Goal: Complete application form

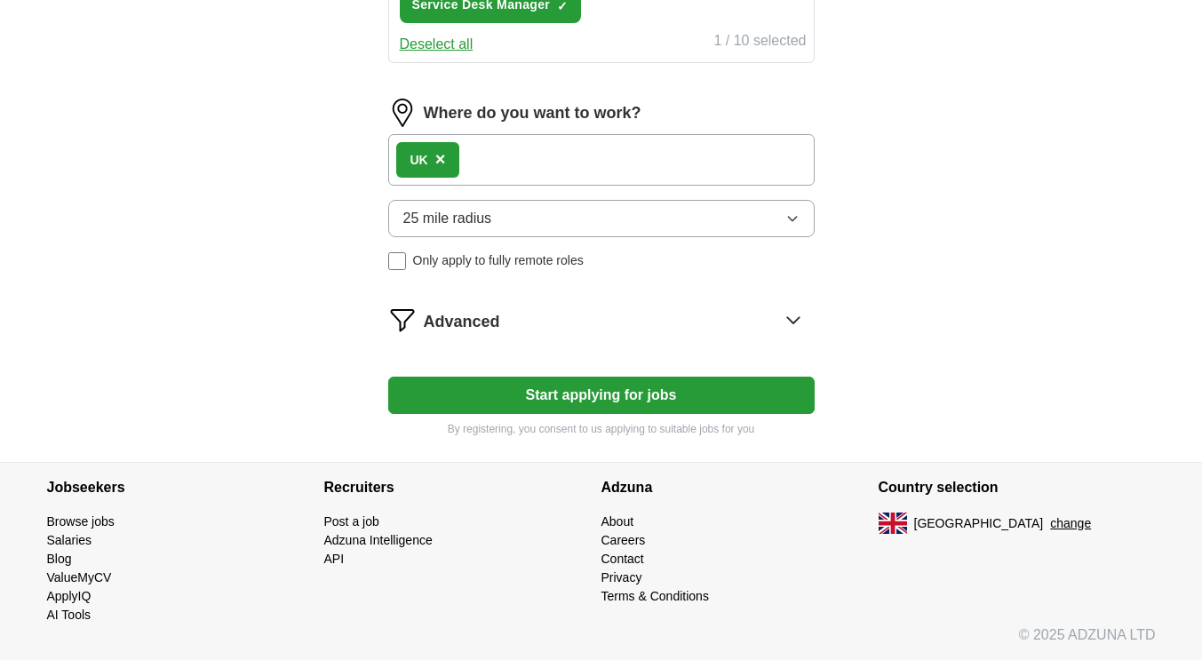
scroll to position [460, 0]
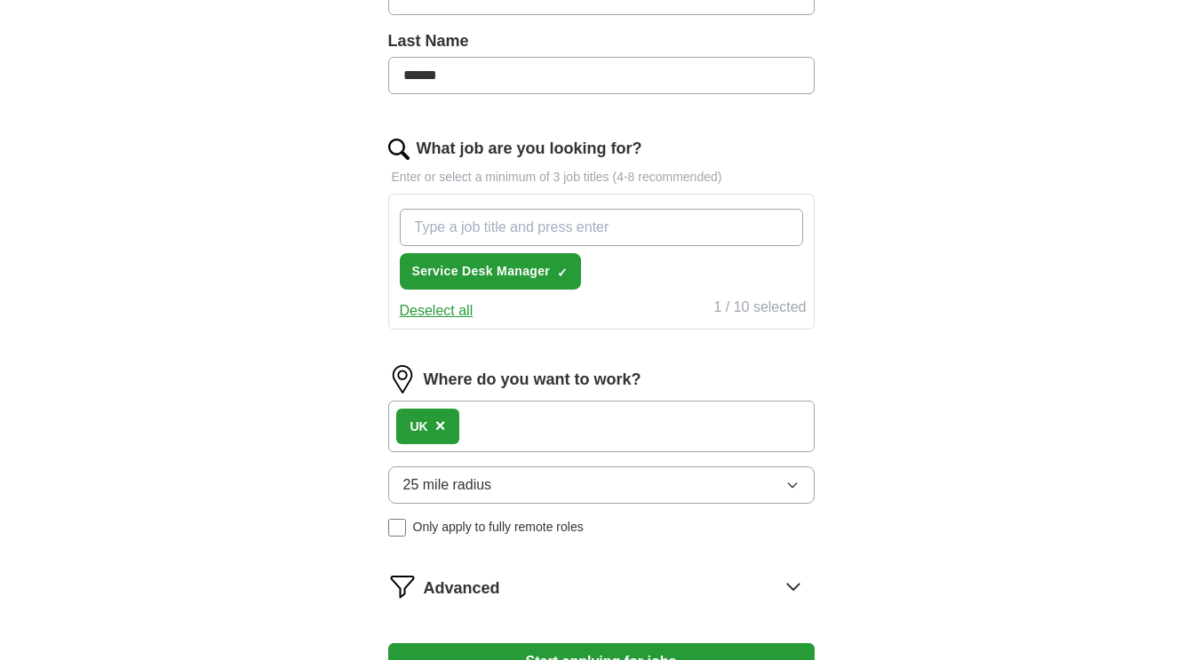
click at [632, 275] on div "Service Desk Manager ✓ ×" at bounding box center [601, 249] width 411 height 95
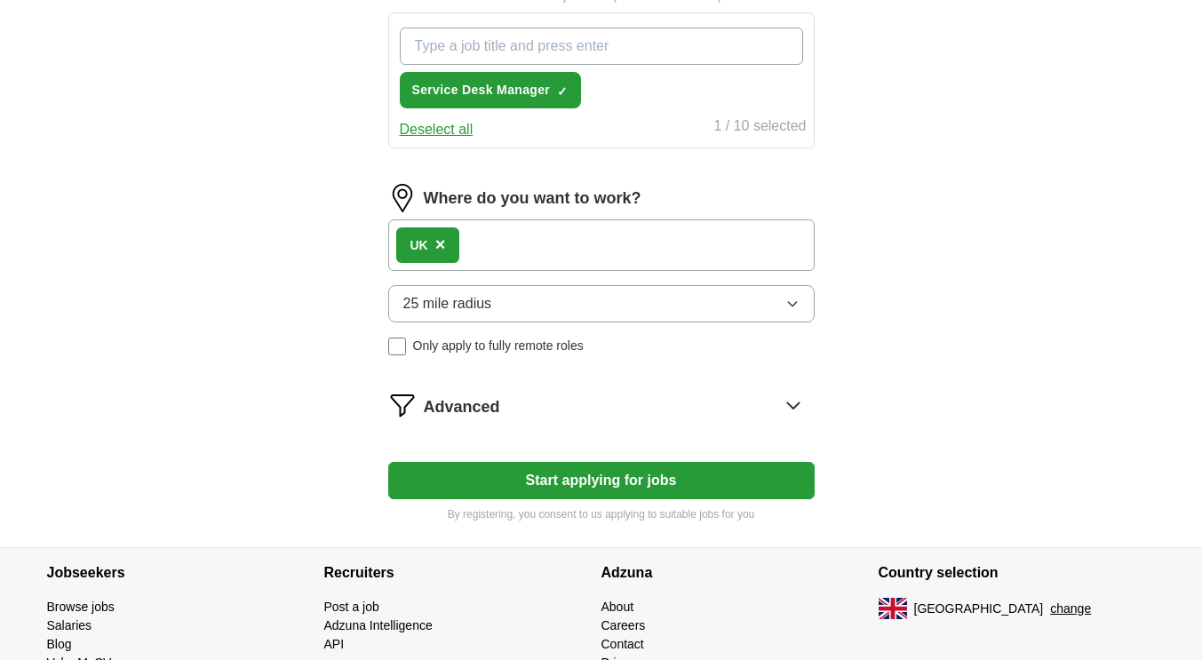
scroll to position [727, 0]
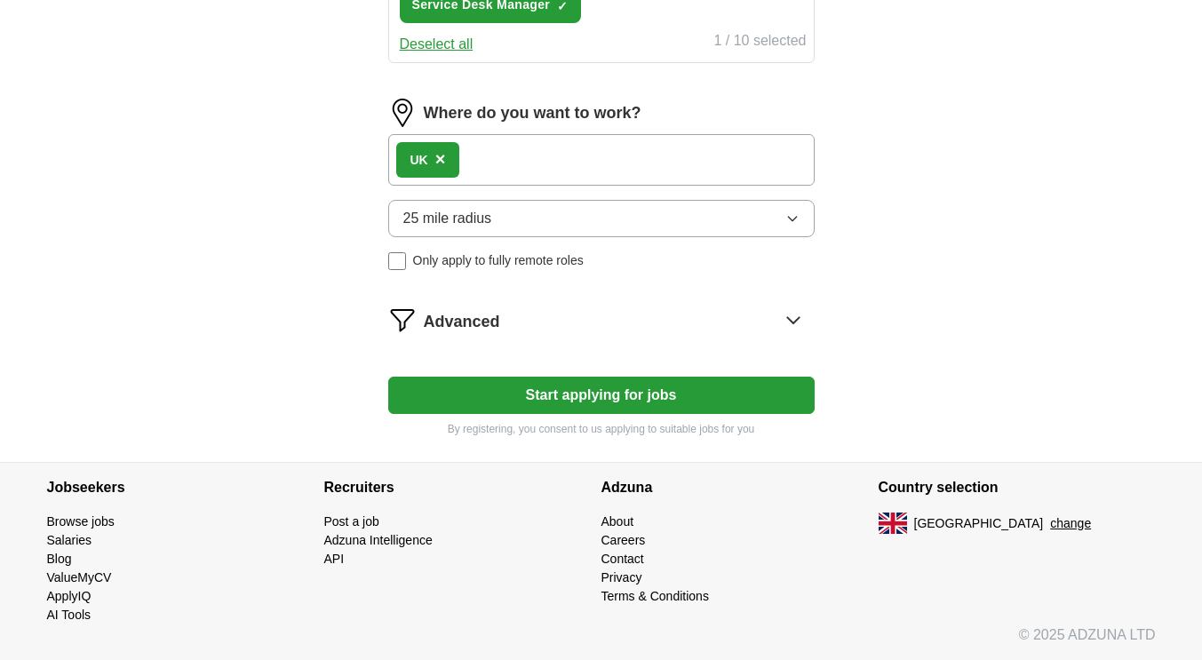
click at [630, 399] on button "Start applying for jobs" at bounding box center [601, 395] width 427 height 37
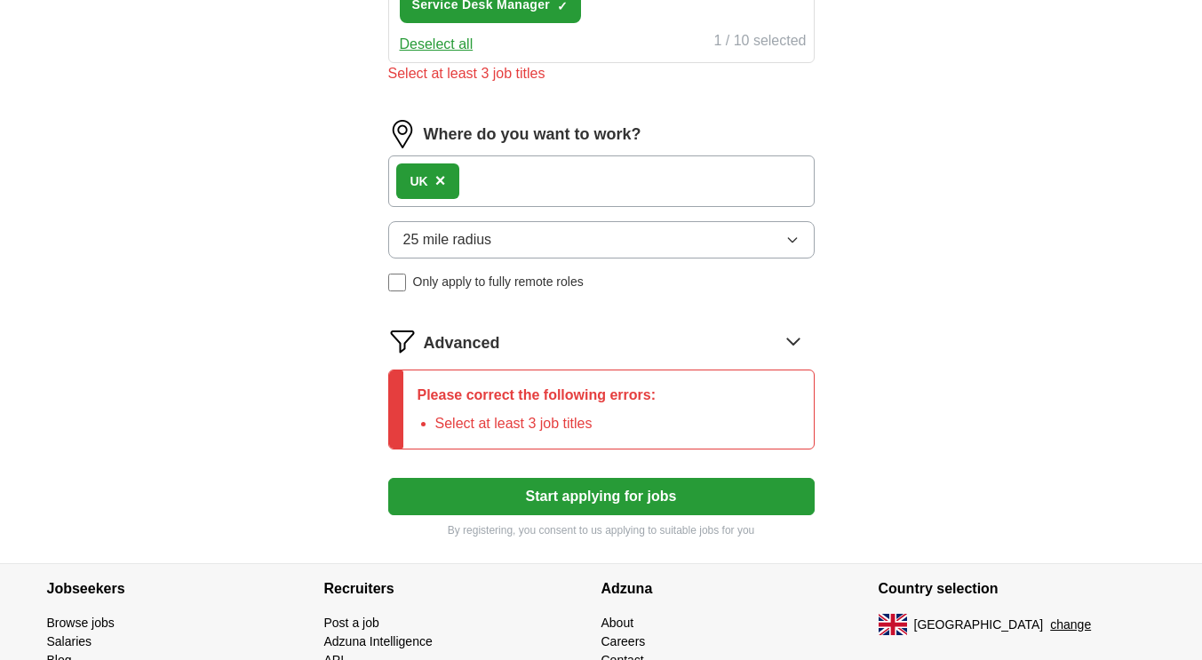
click at [525, 283] on span "Only apply to fully remote roles" at bounding box center [498, 282] width 171 height 19
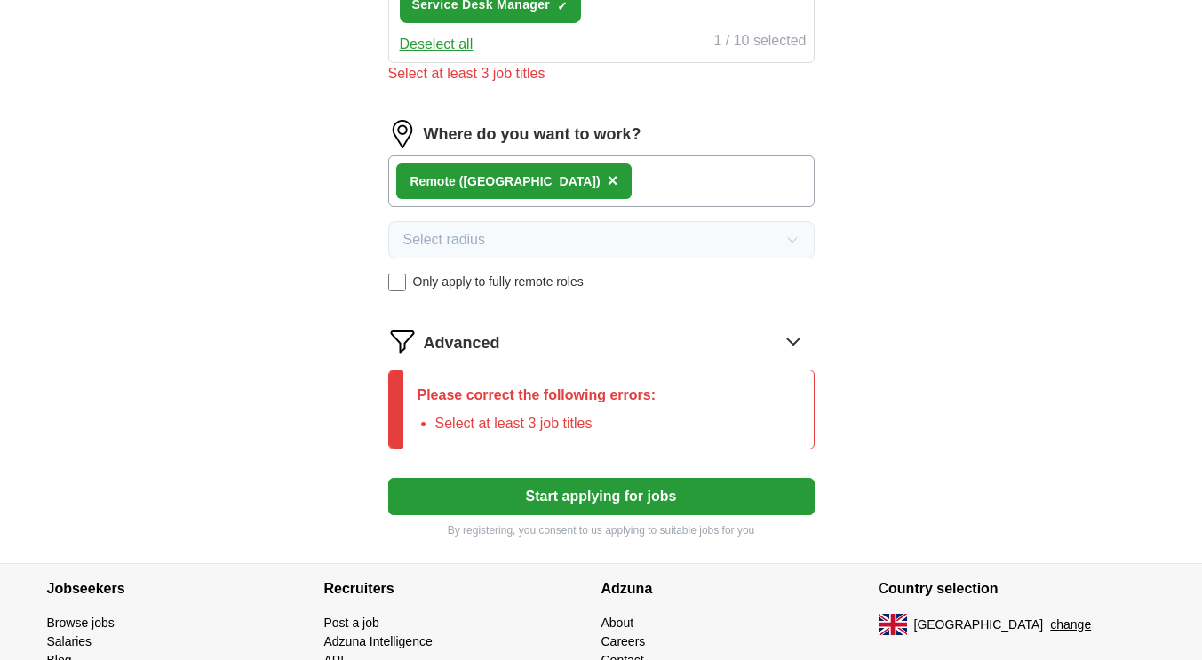
click at [526, 282] on span "Only apply to fully remote roles" at bounding box center [498, 282] width 171 height 19
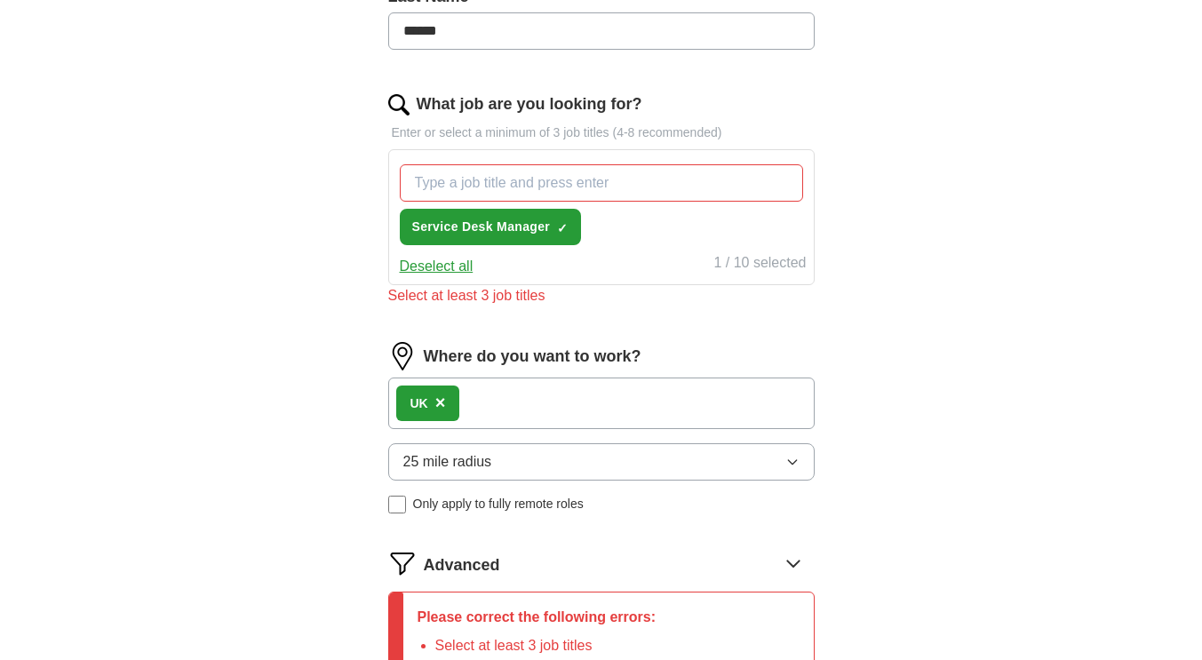
scroll to position [371, 0]
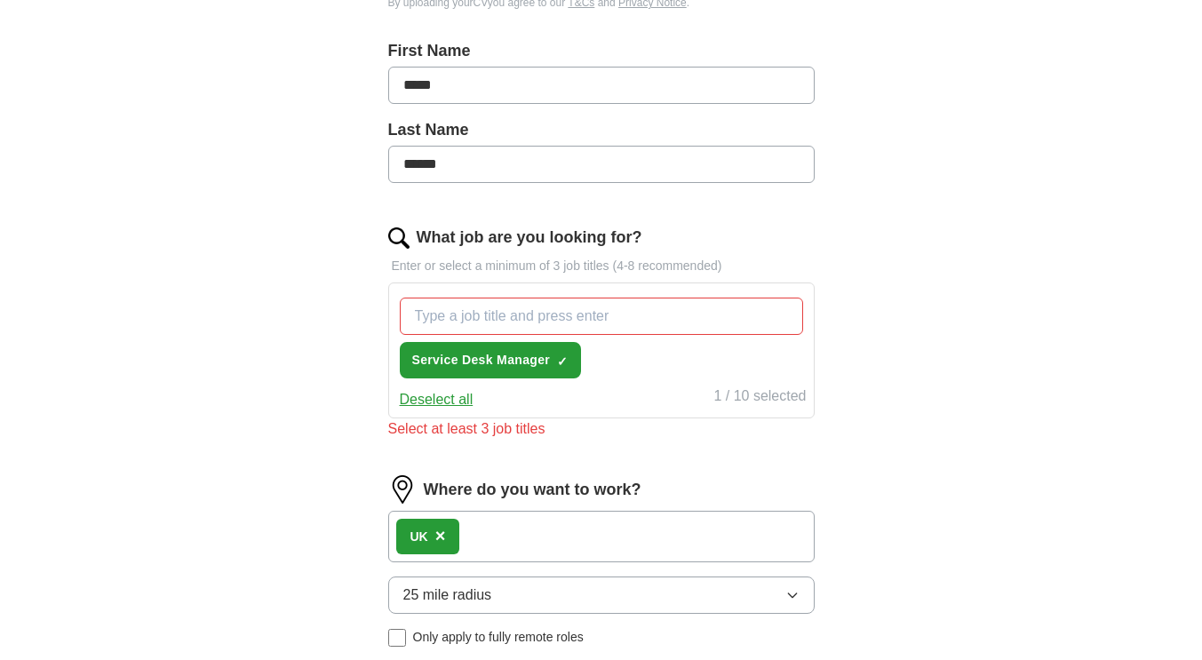
click at [467, 427] on div "Select at least 3 job titles" at bounding box center [601, 429] width 427 height 21
click at [490, 358] on span "Service Desk Manager" at bounding box center [481, 360] width 139 height 19
click at [439, 397] on button "Select all" at bounding box center [429, 399] width 58 height 21
click at [440, 399] on button "Deselect all" at bounding box center [437, 399] width 74 height 21
click at [435, 395] on button "Select all" at bounding box center [429, 399] width 58 height 21
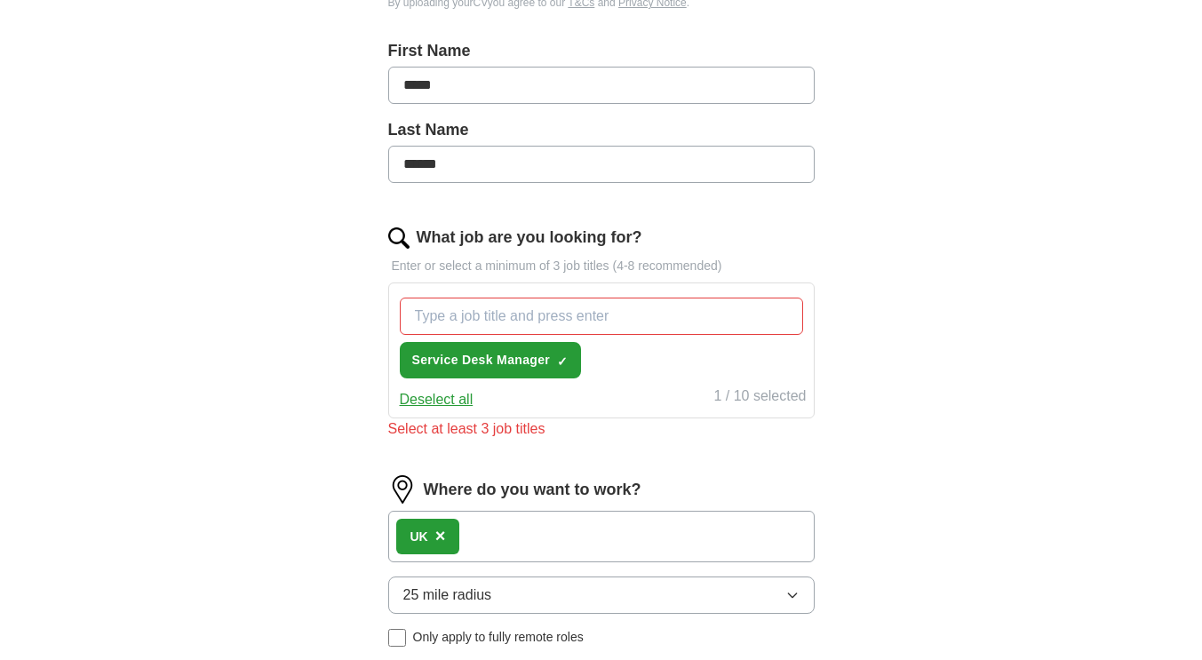
click at [542, 317] on input "What job are you looking for?" at bounding box center [601, 316] width 403 height 37
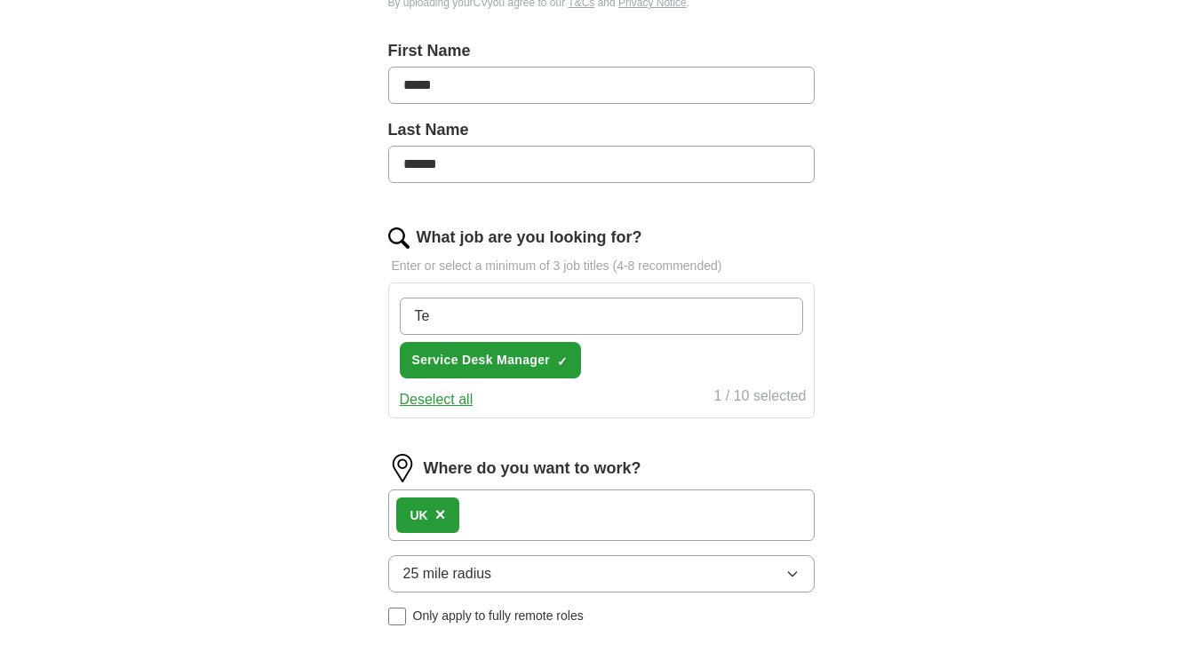
type input "T"
type input "Team leader"
type input "S"
type input "Service Desk"
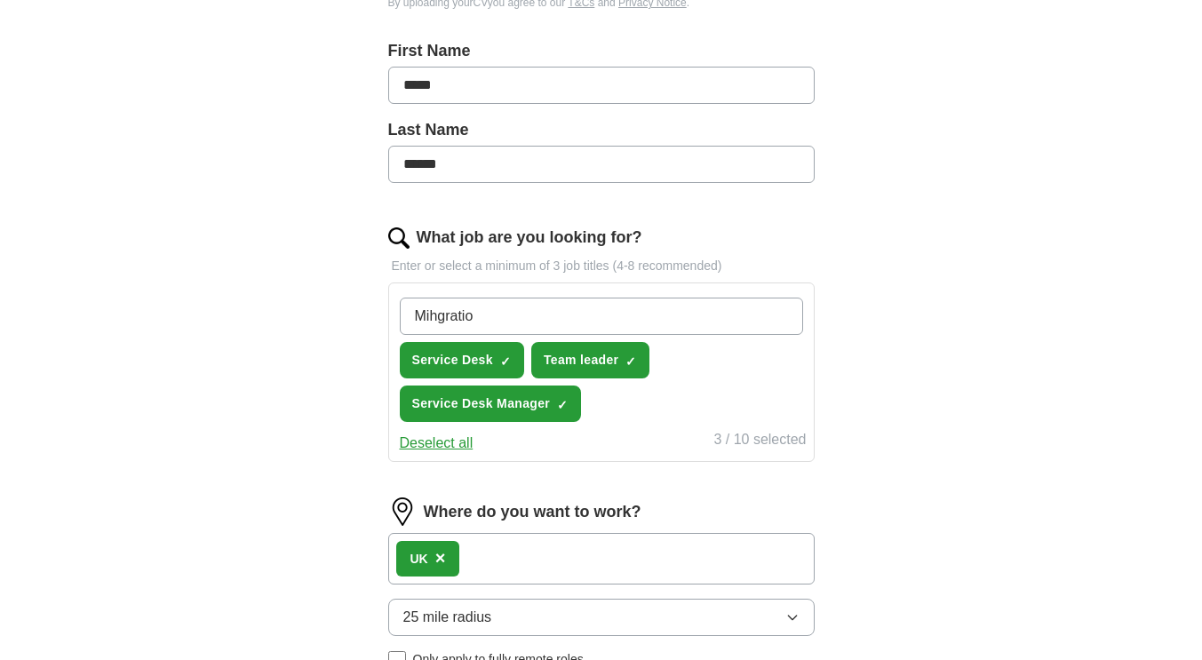
type input "Mihgration"
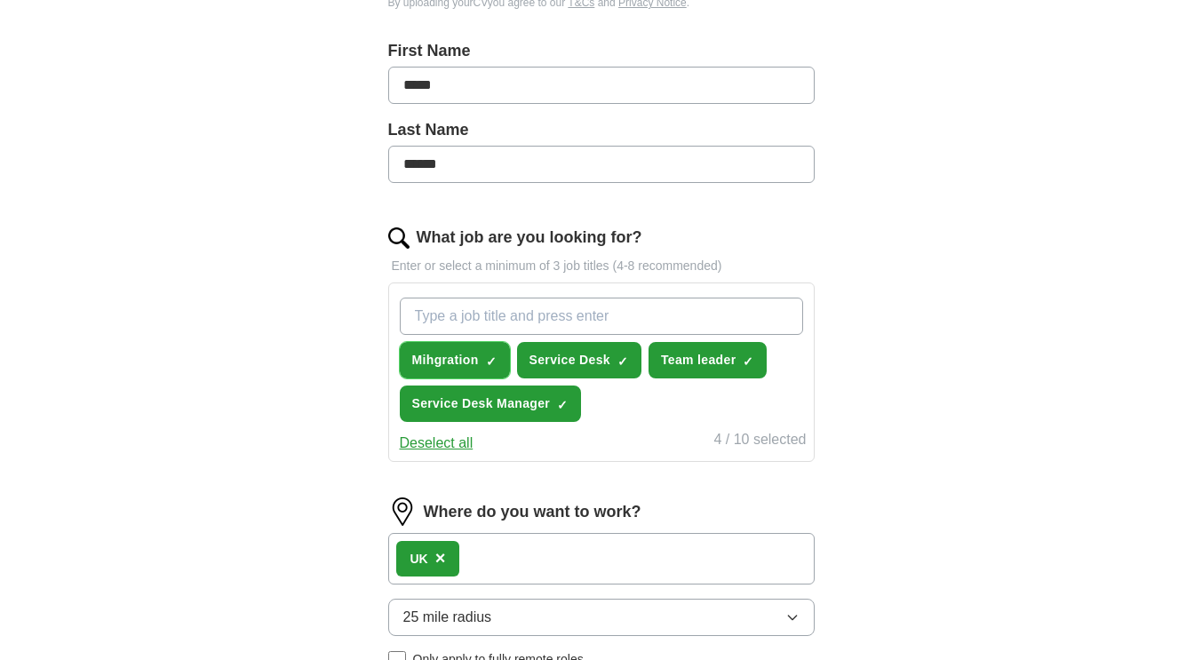
click at [0, 0] on span "×" at bounding box center [0, 0] width 0 height 0
drag, startPoint x: 470, startPoint y: 355, endPoint x: 459, endPoint y: 361, distance: 12.3
click at [459, 361] on span "Mihgration" at bounding box center [445, 360] width 67 height 19
click at [475, 355] on span "Mihgration" at bounding box center [445, 360] width 67 height 19
click at [494, 311] on input "What job are you looking for?" at bounding box center [601, 316] width 403 height 37
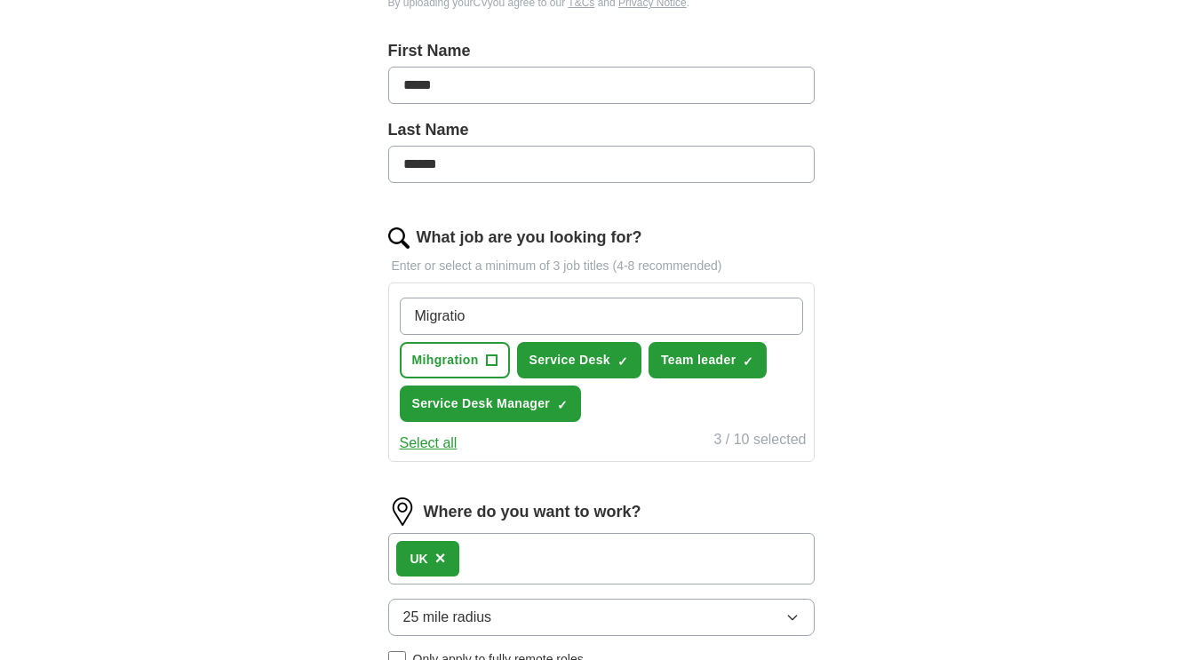
type input "Migration"
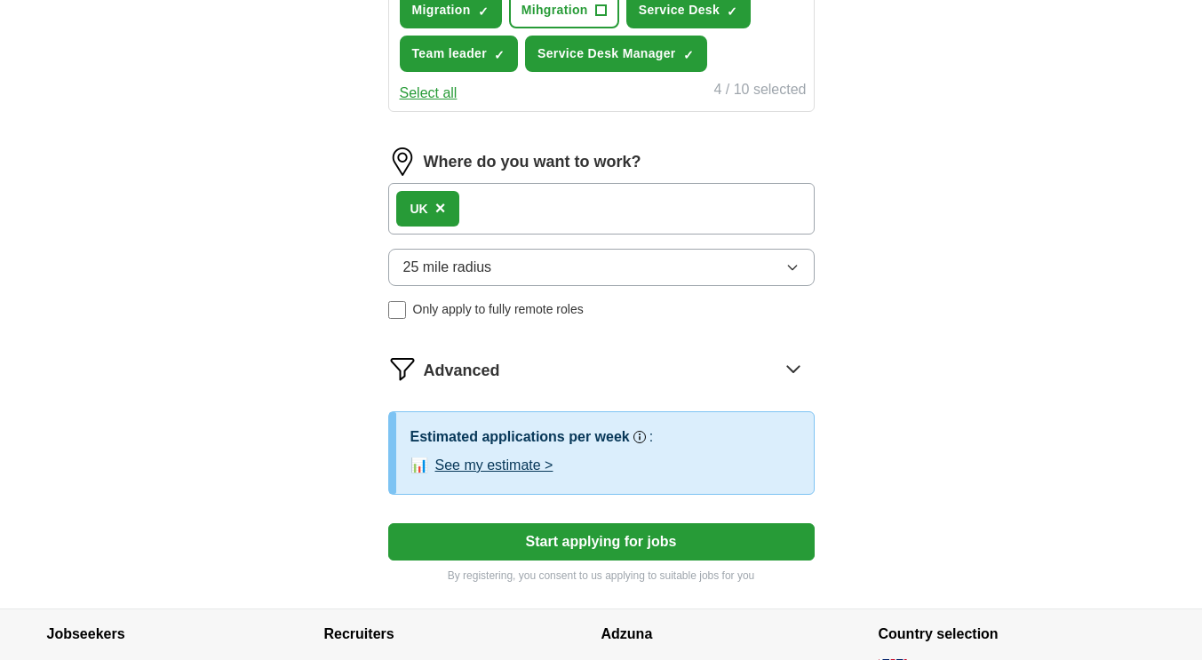
scroll to position [727, 0]
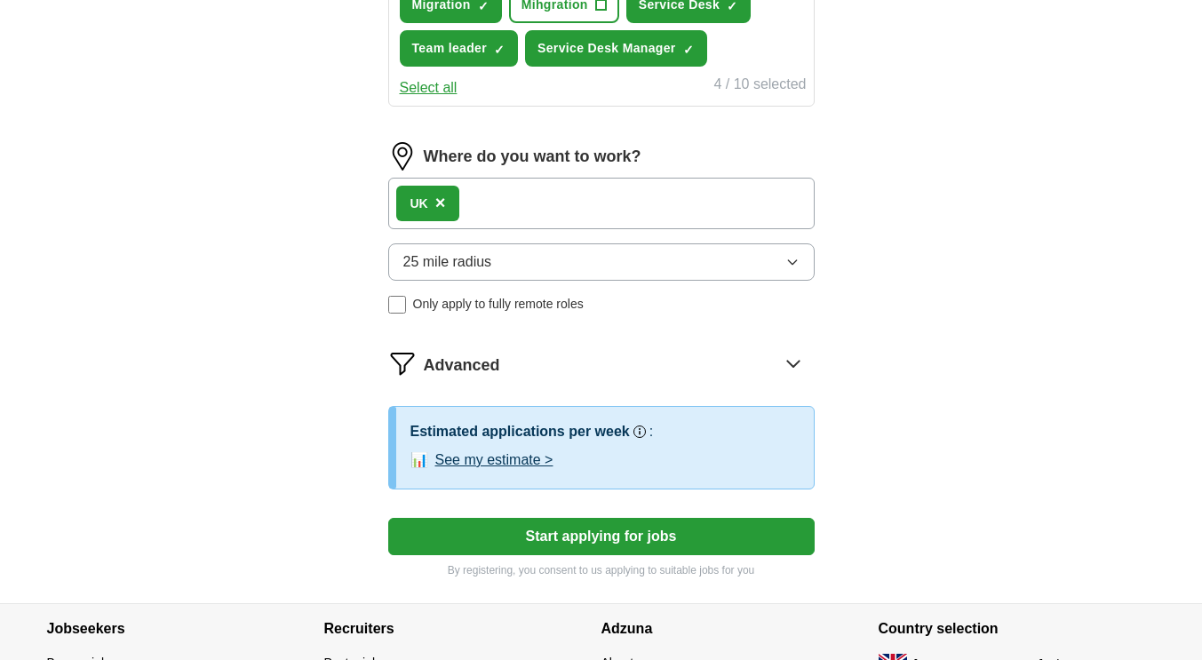
click at [546, 263] on button "25 mile radius" at bounding box center [601, 261] width 427 height 37
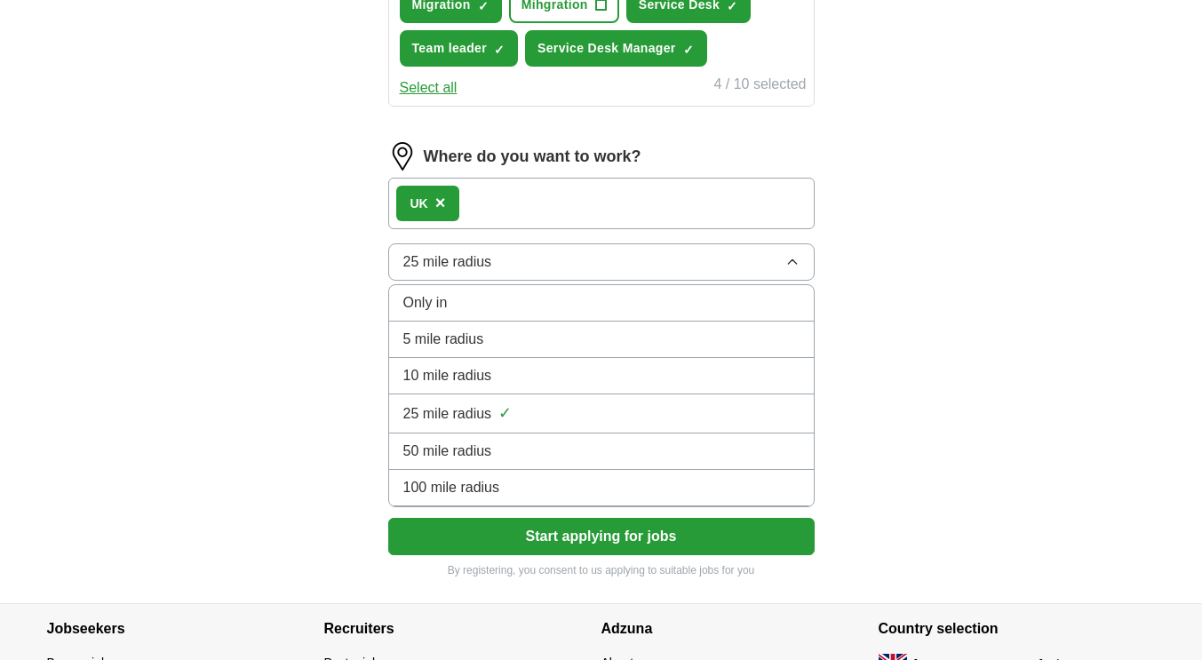
click at [495, 449] on div "50 mile radius" at bounding box center [601, 451] width 396 height 21
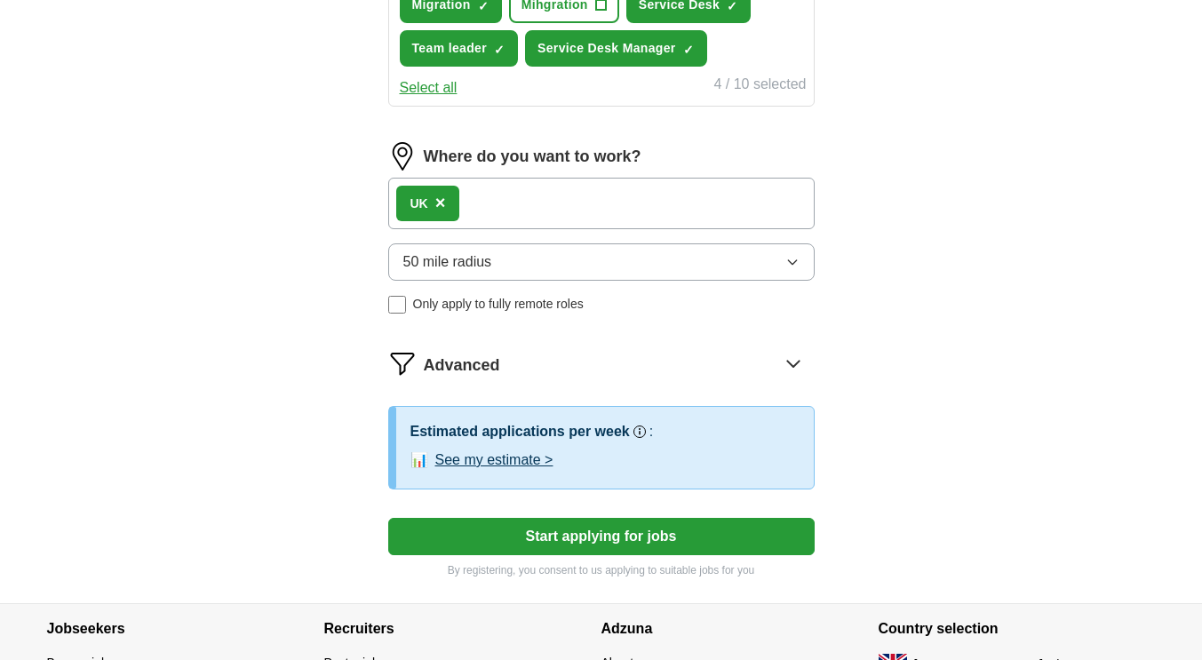
click at [580, 205] on div "UK ×" at bounding box center [601, 204] width 427 height 52
click at [533, 202] on div "UK ×" at bounding box center [601, 204] width 427 height 52
click at [588, 534] on button "Start applying for jobs" at bounding box center [601, 536] width 427 height 37
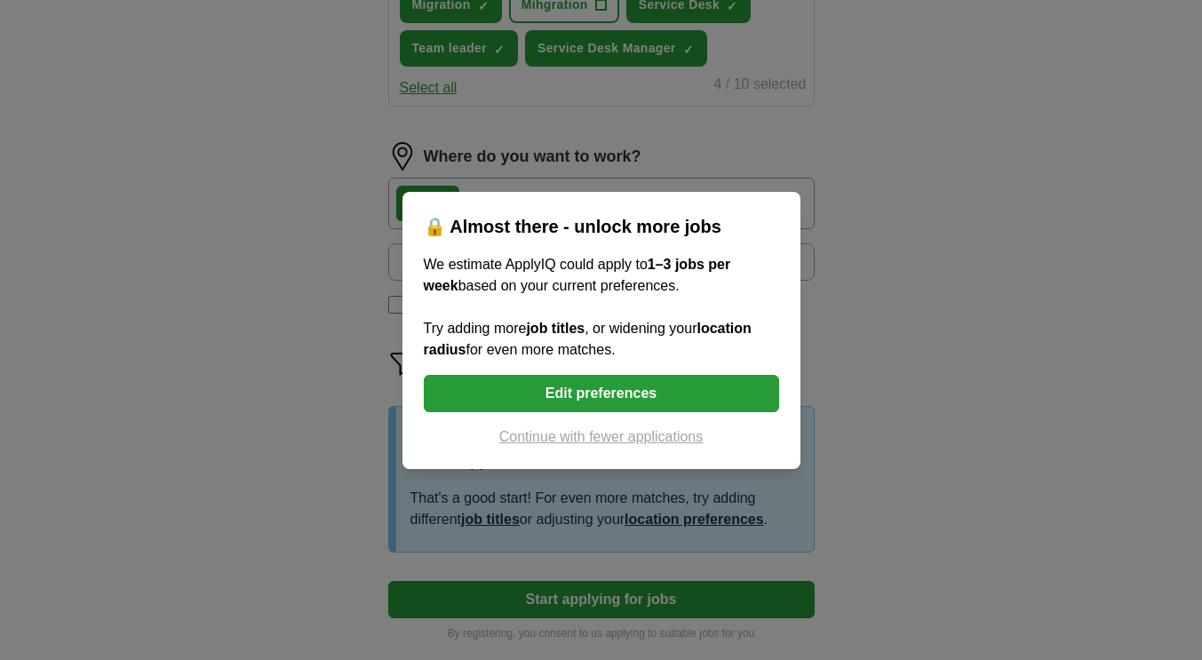
click at [579, 394] on button "Edit preferences" at bounding box center [601, 393] width 355 height 37
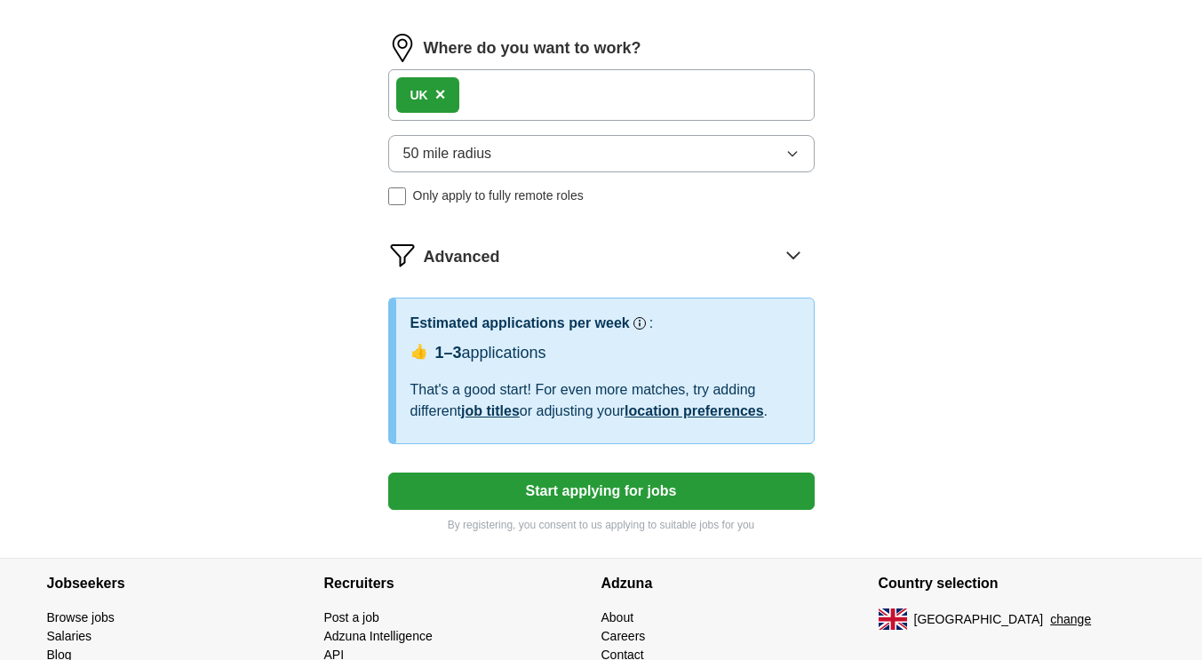
scroll to position [816, 0]
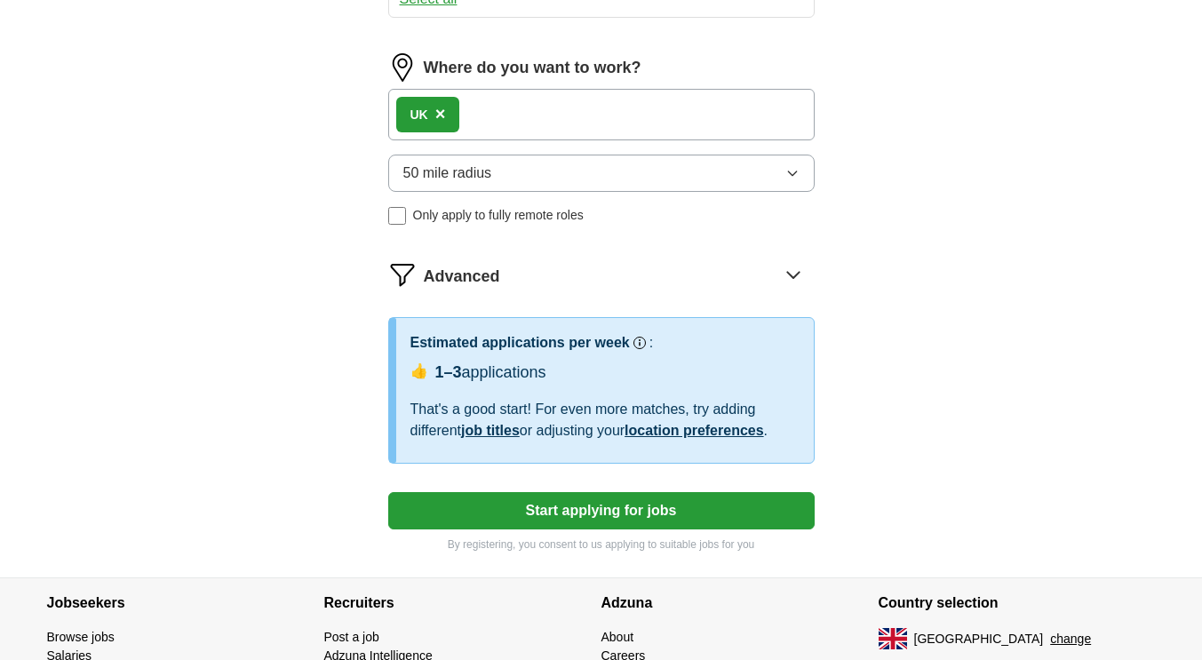
click at [509, 435] on link "job titles" at bounding box center [490, 430] width 59 height 15
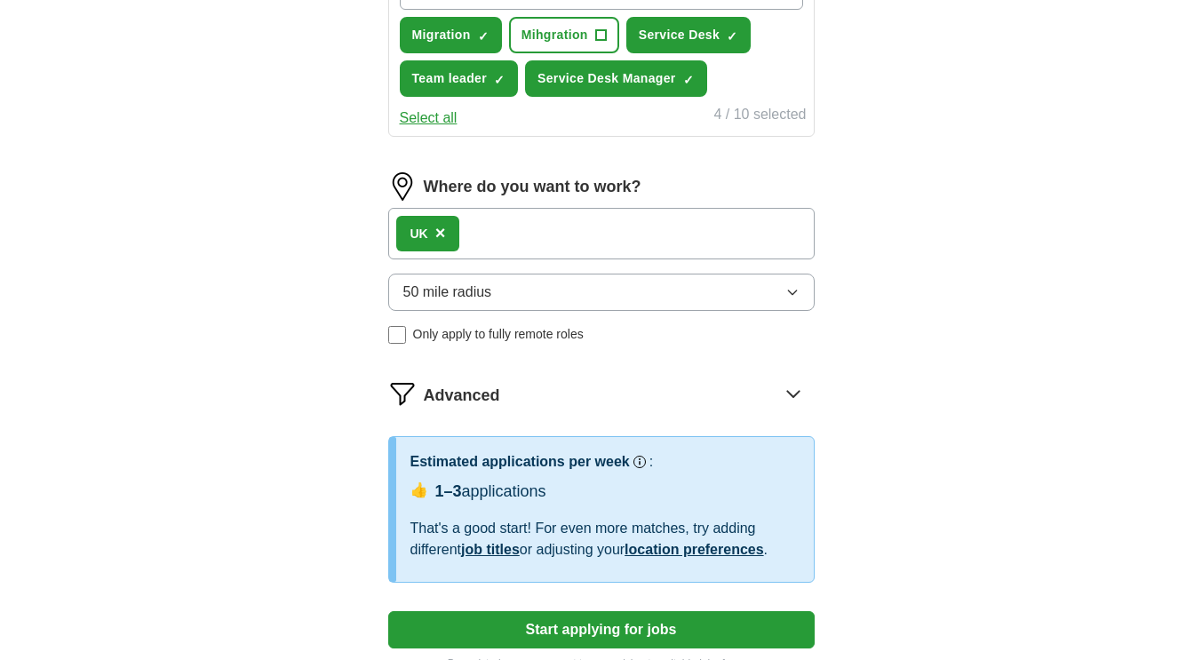
scroll to position [864, 0]
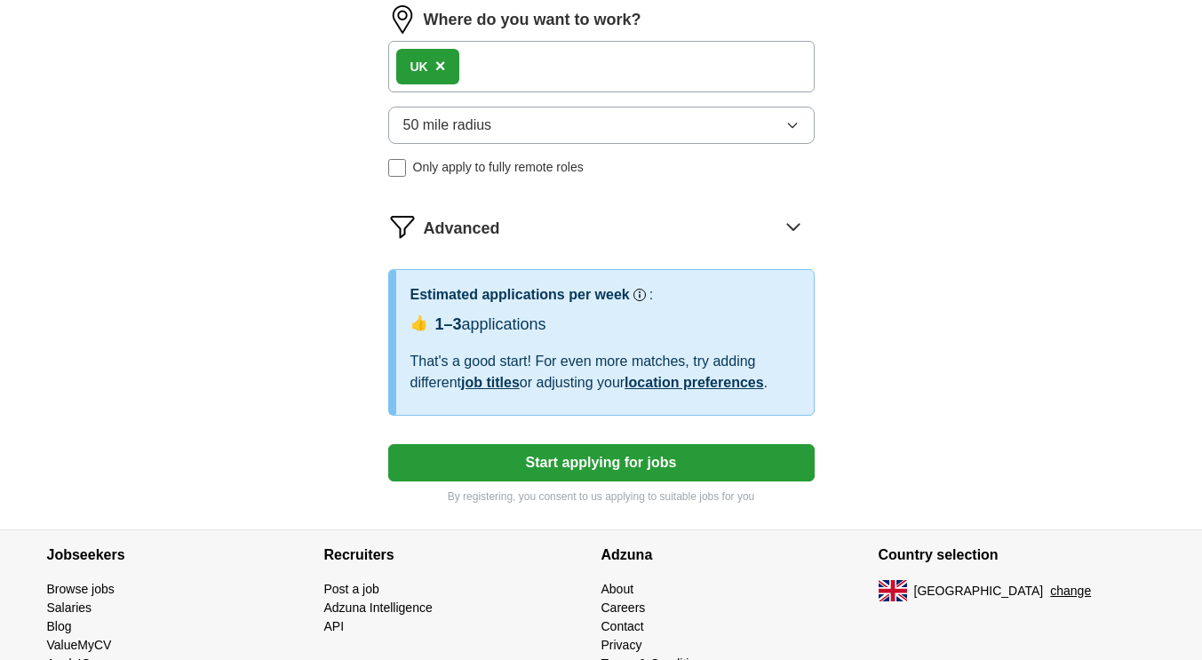
click at [688, 379] on link "location preferences" at bounding box center [695, 382] width 140 height 15
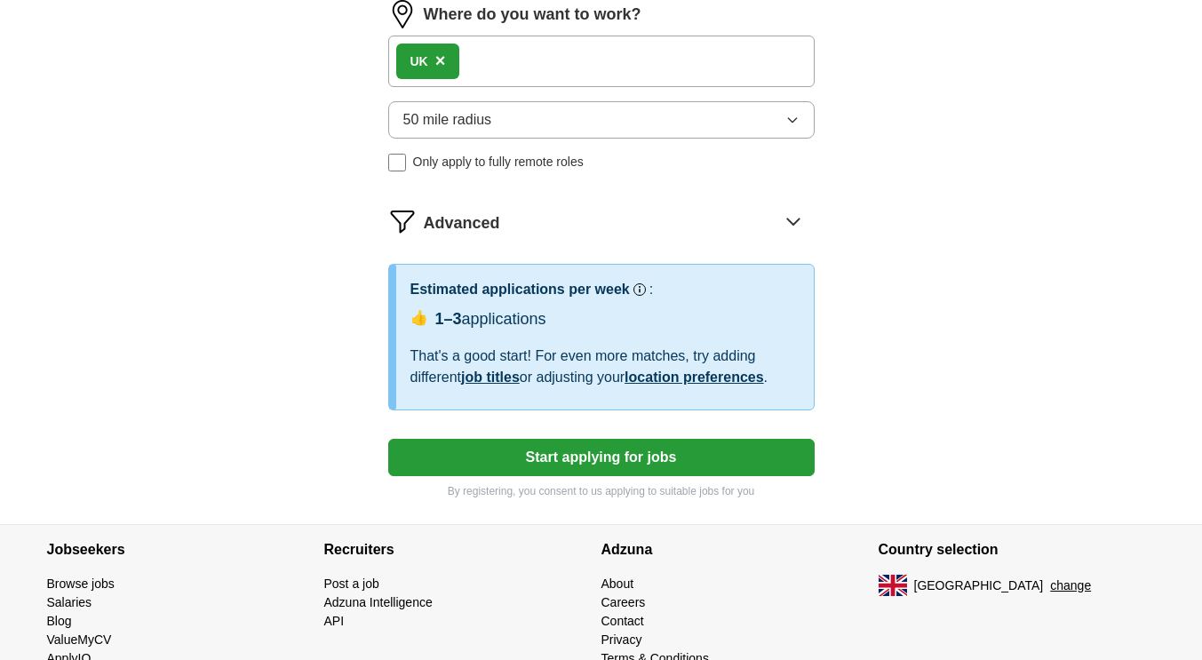
click at [594, 454] on button "Start applying for jobs" at bounding box center [601, 457] width 427 height 37
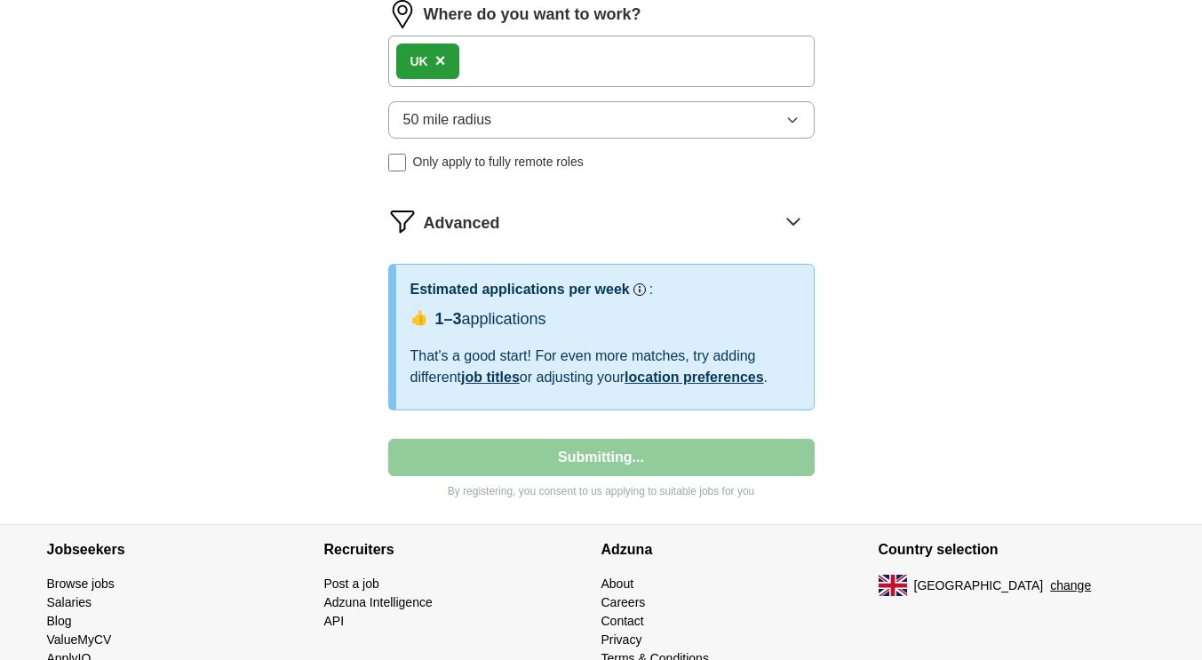
select select "**"
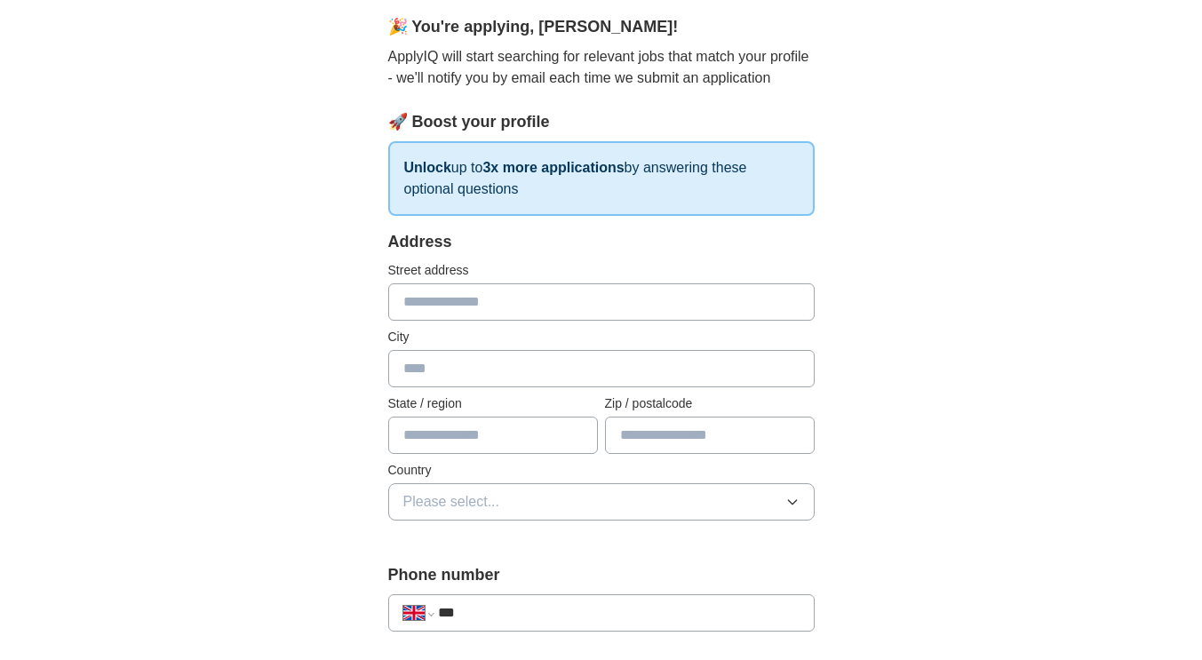
scroll to position [178, 0]
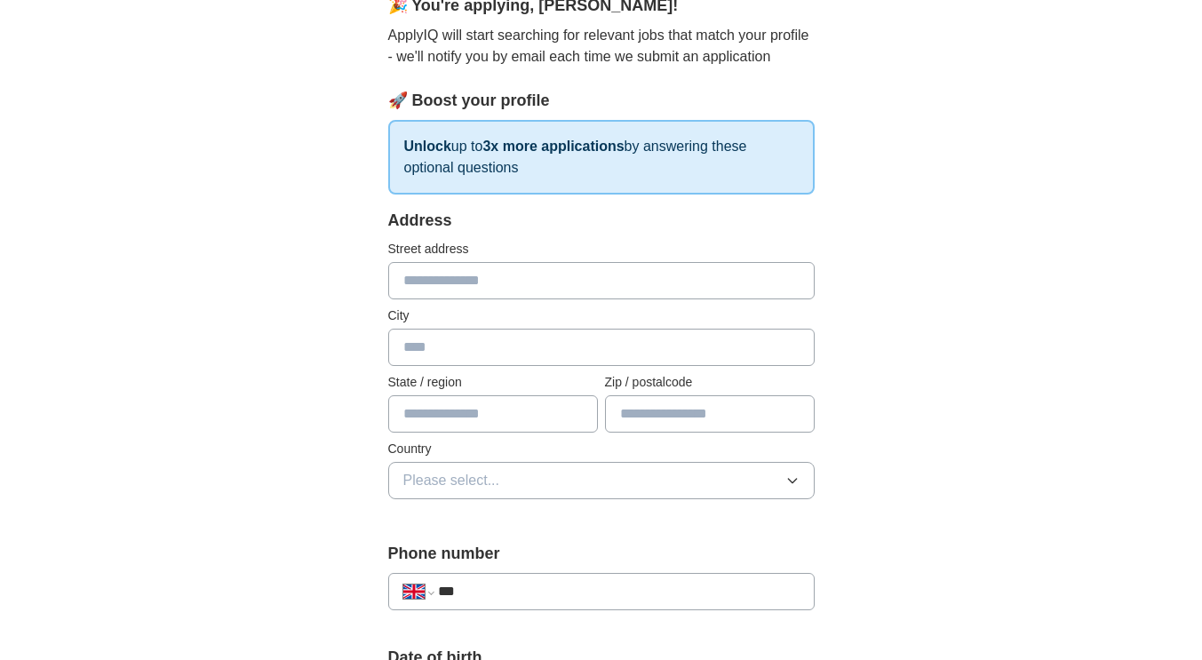
click at [523, 278] on input "text" at bounding box center [601, 280] width 427 height 37
type input "**********"
type input "****"
type input "********"
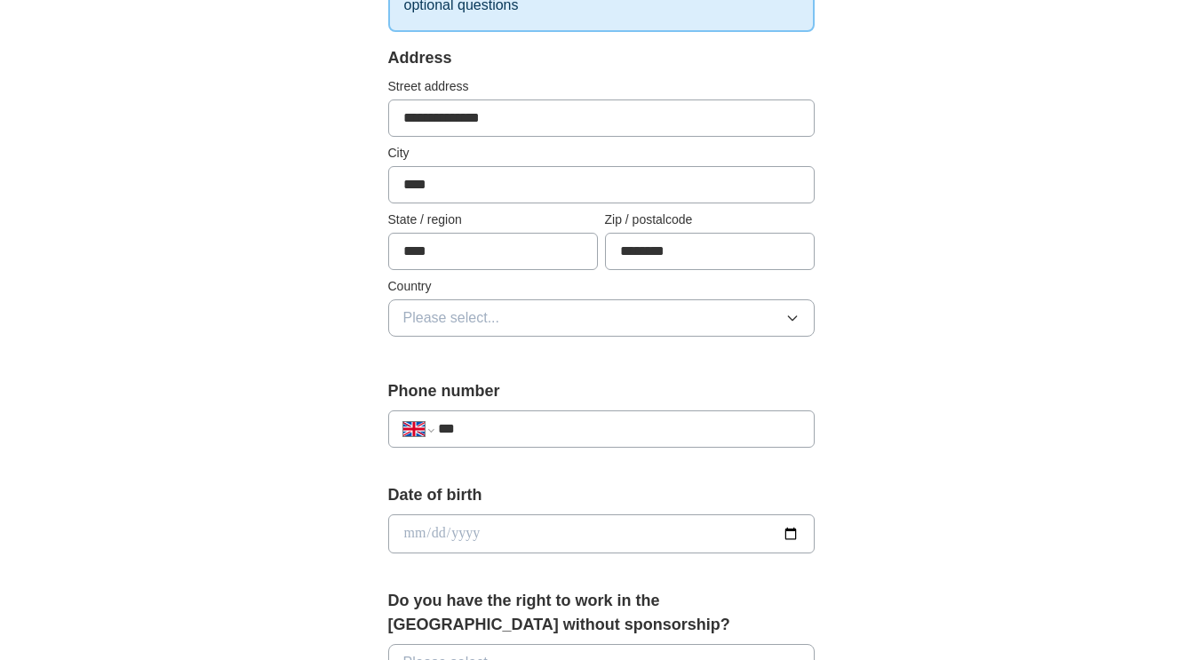
scroll to position [355, 0]
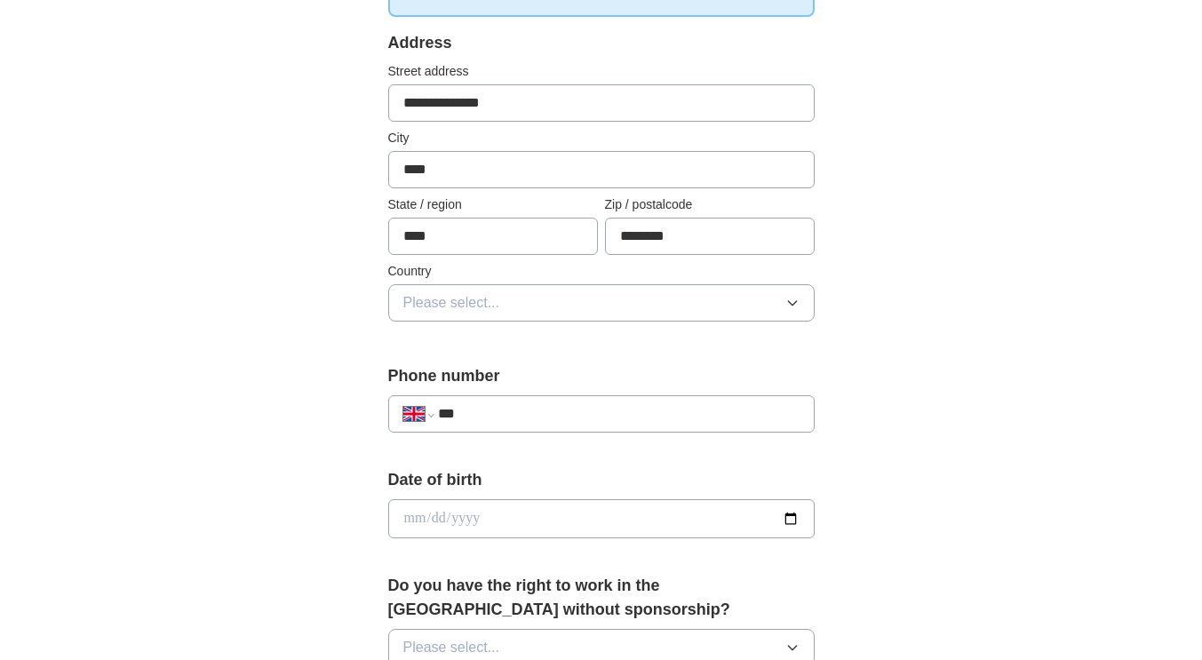
click at [522, 303] on button "Please select..." at bounding box center [601, 302] width 427 height 37
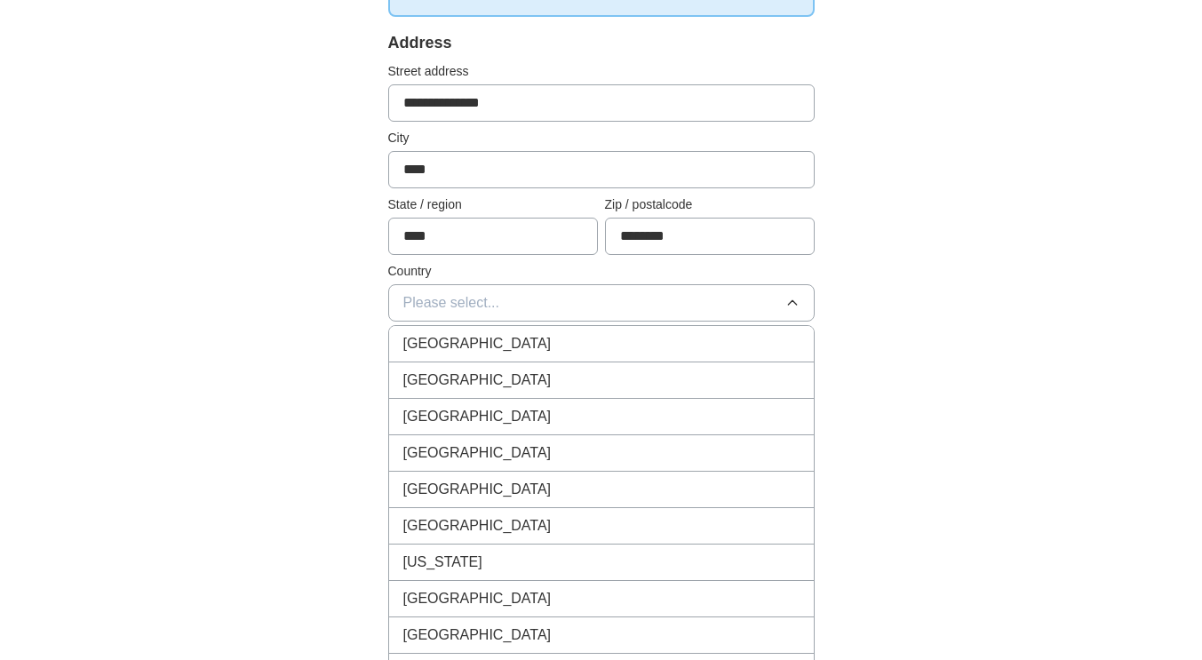
click at [509, 339] on div "[GEOGRAPHIC_DATA]" at bounding box center [601, 343] width 396 height 21
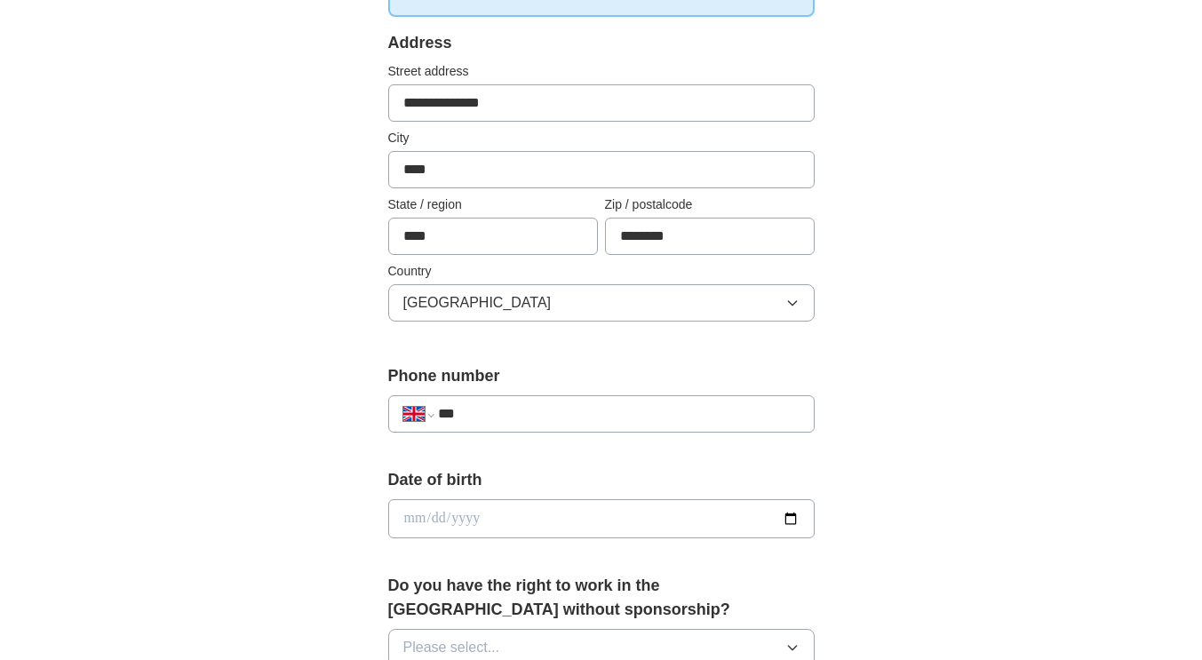
click at [586, 416] on input "***" at bounding box center [618, 413] width 361 height 21
type input "**********"
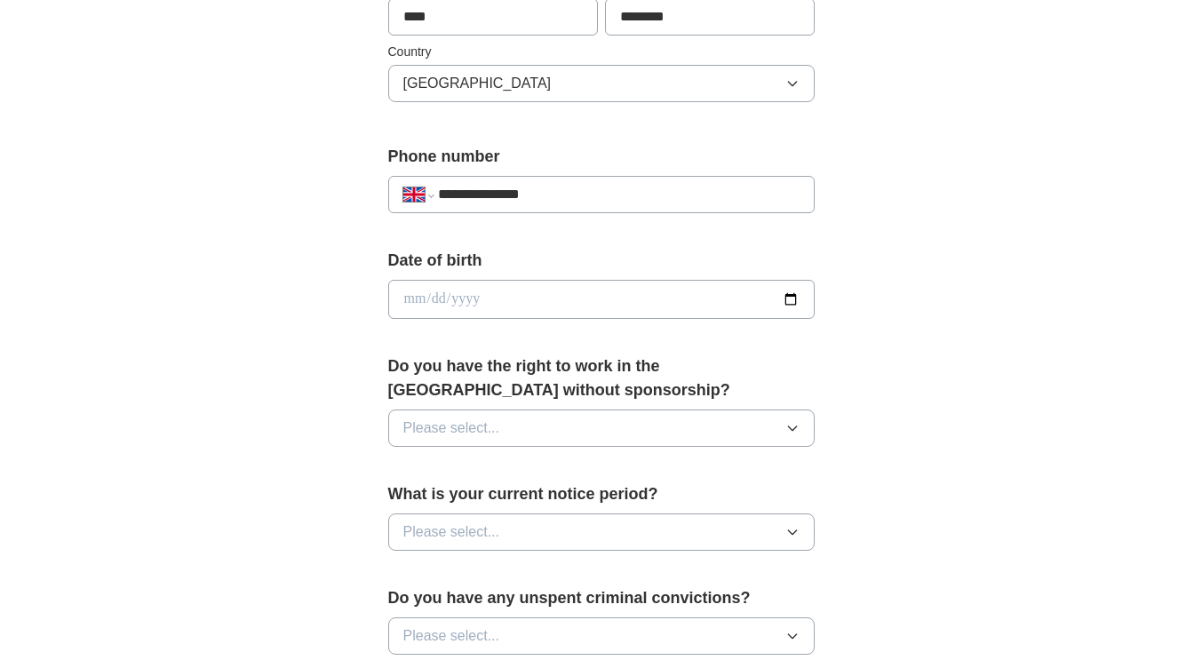
scroll to position [622, 0]
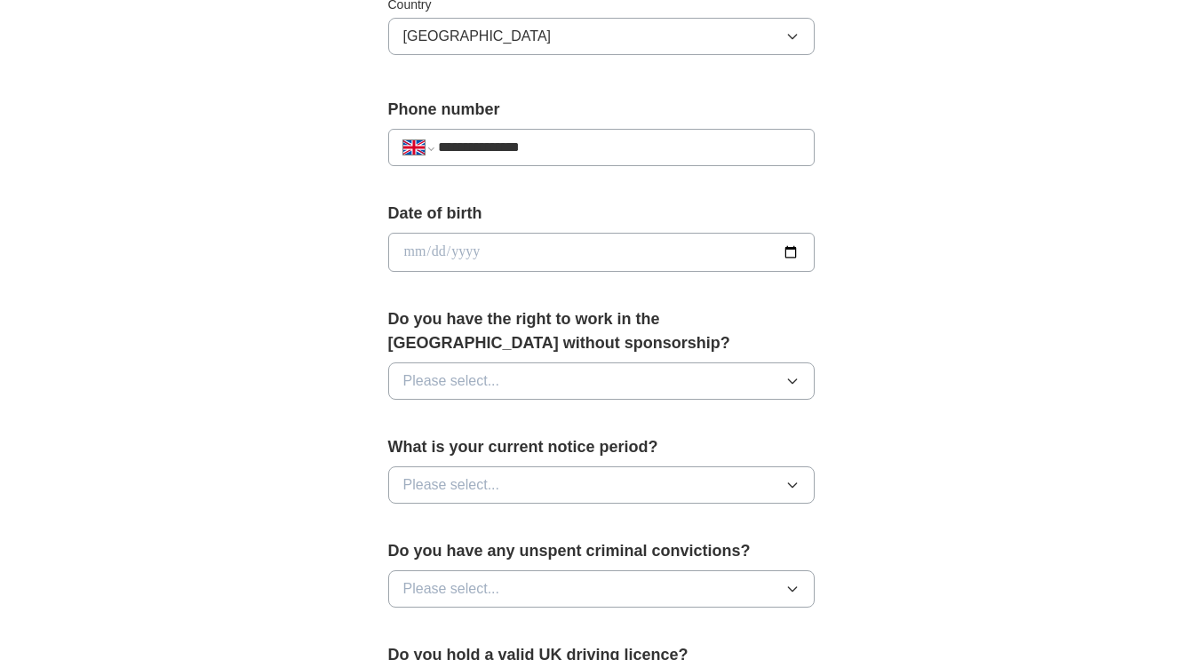
click at [541, 379] on button "Please select..." at bounding box center [601, 381] width 427 height 37
click at [469, 464] on div "No" at bounding box center [601, 458] width 396 height 21
click at [487, 488] on span "Please select..." at bounding box center [451, 485] width 97 height 21
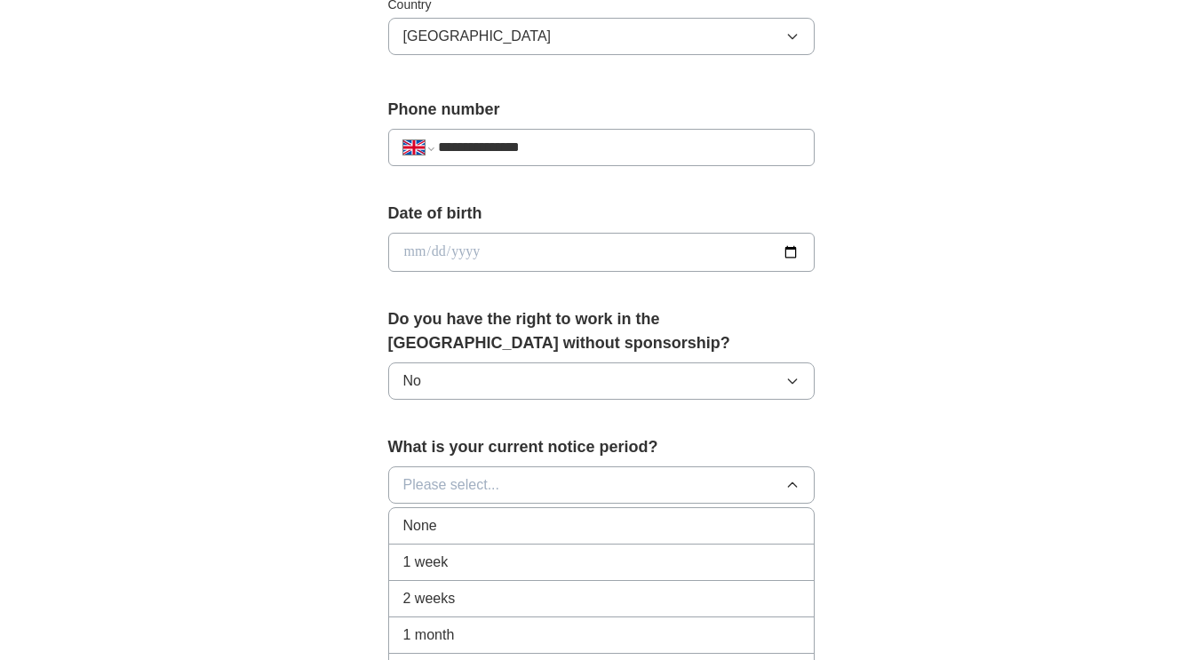
click at [453, 527] on div "None" at bounding box center [601, 525] width 396 height 21
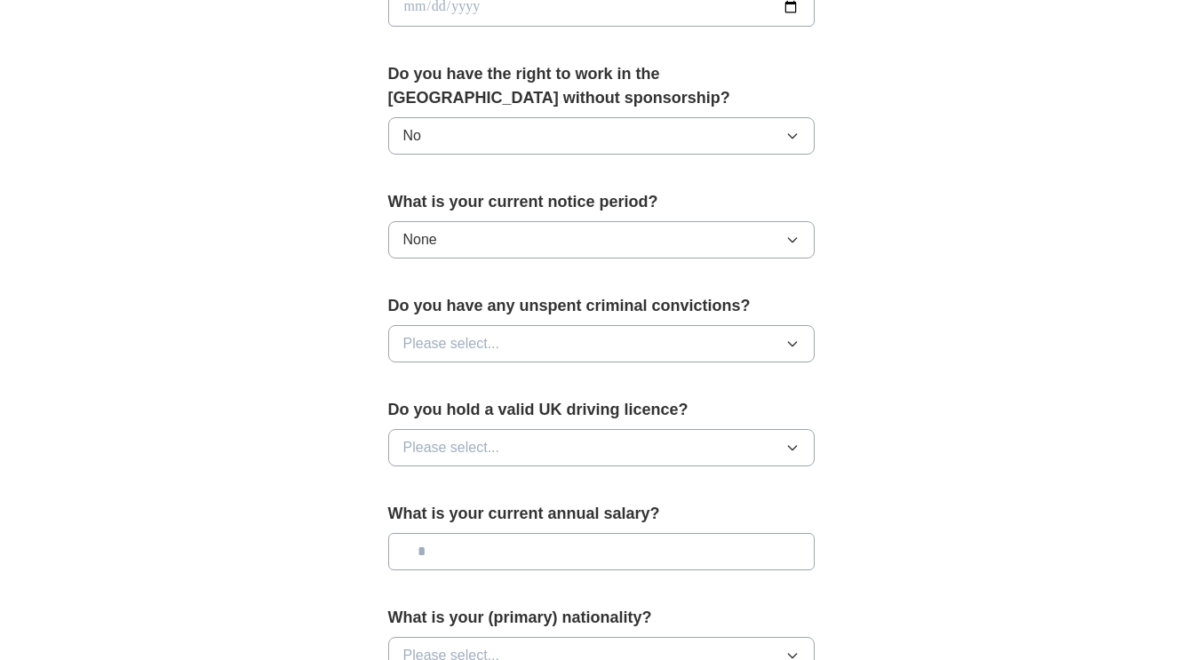
scroll to position [889, 0]
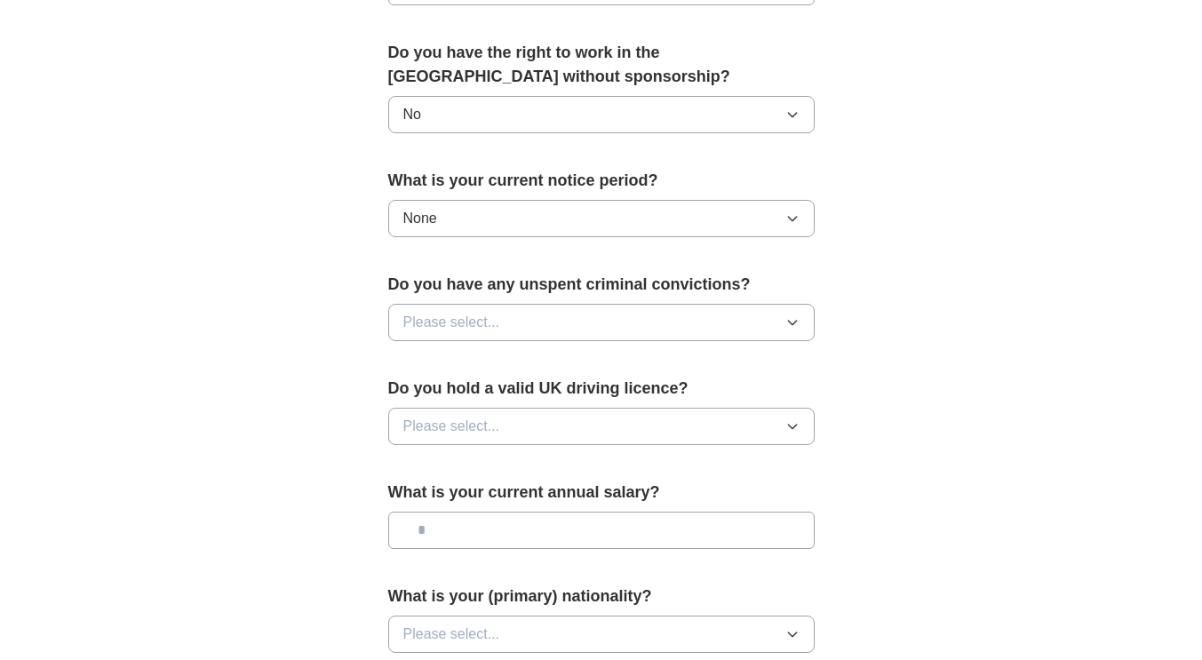
click at [530, 316] on button "Please select..." at bounding box center [601, 322] width 427 height 37
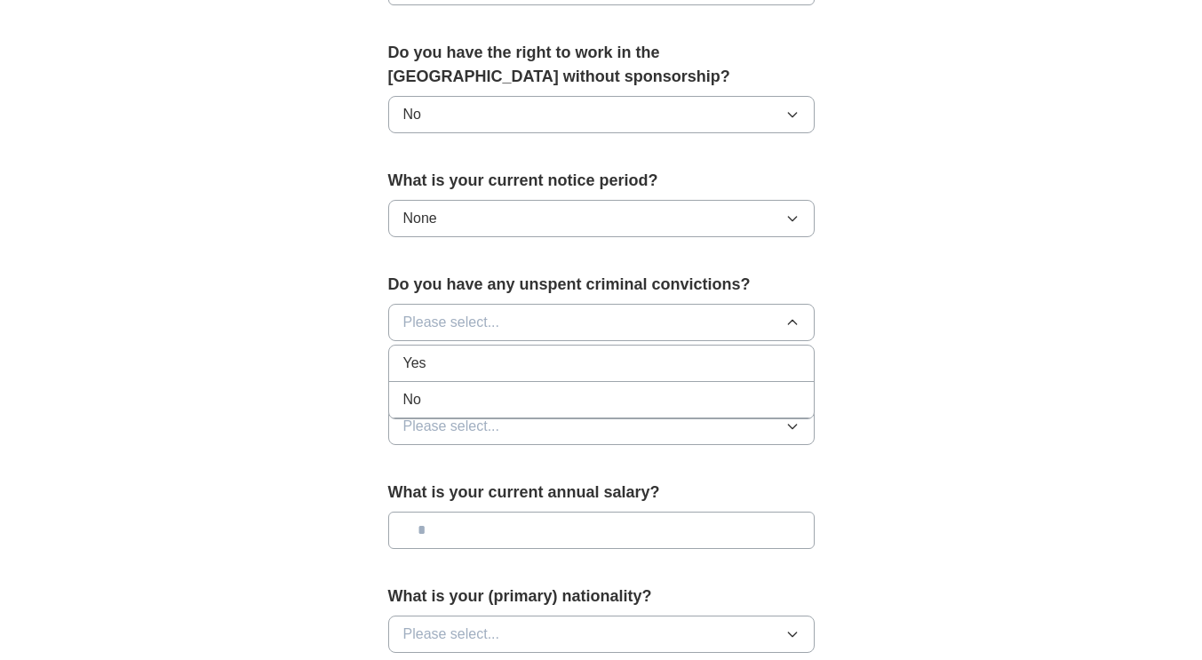
click at [453, 402] on div "No" at bounding box center [601, 399] width 396 height 21
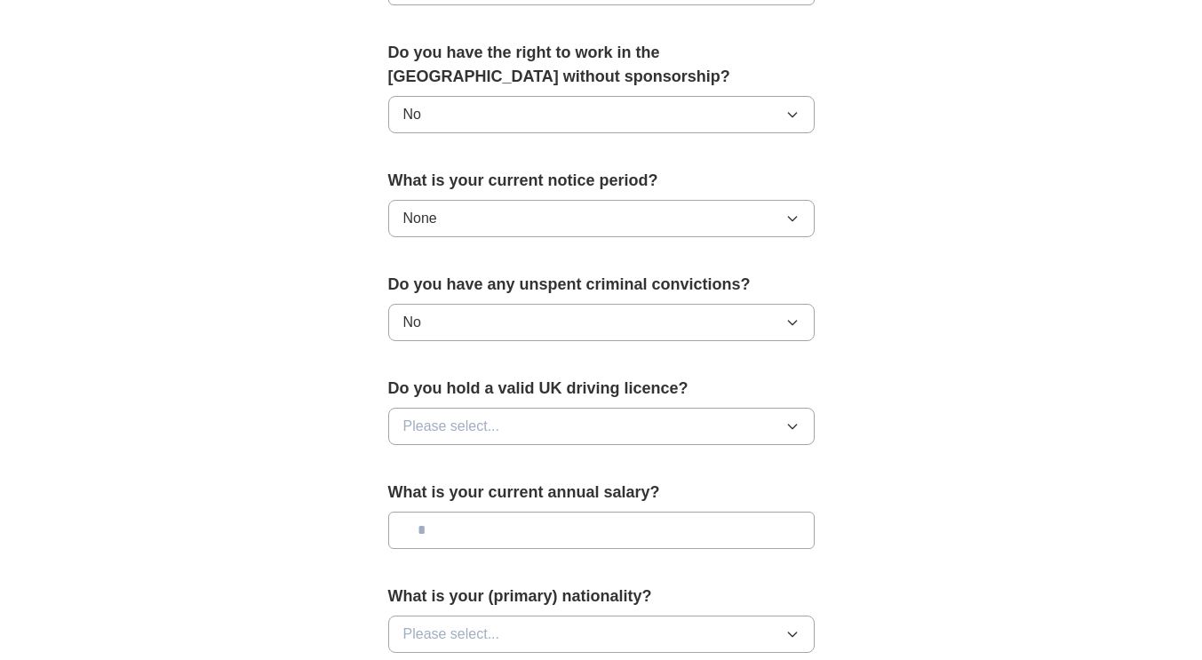
click at [488, 432] on span "Please select..." at bounding box center [451, 426] width 97 height 21
click at [433, 470] on div "Yes" at bounding box center [601, 467] width 396 height 21
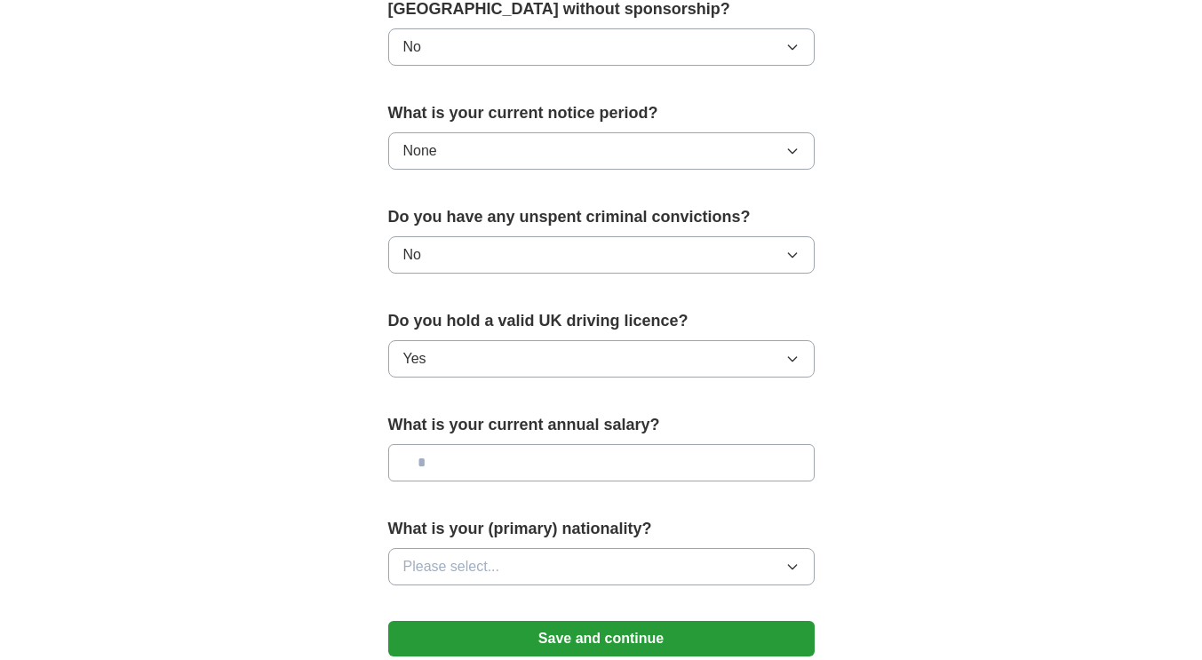
scroll to position [977, 0]
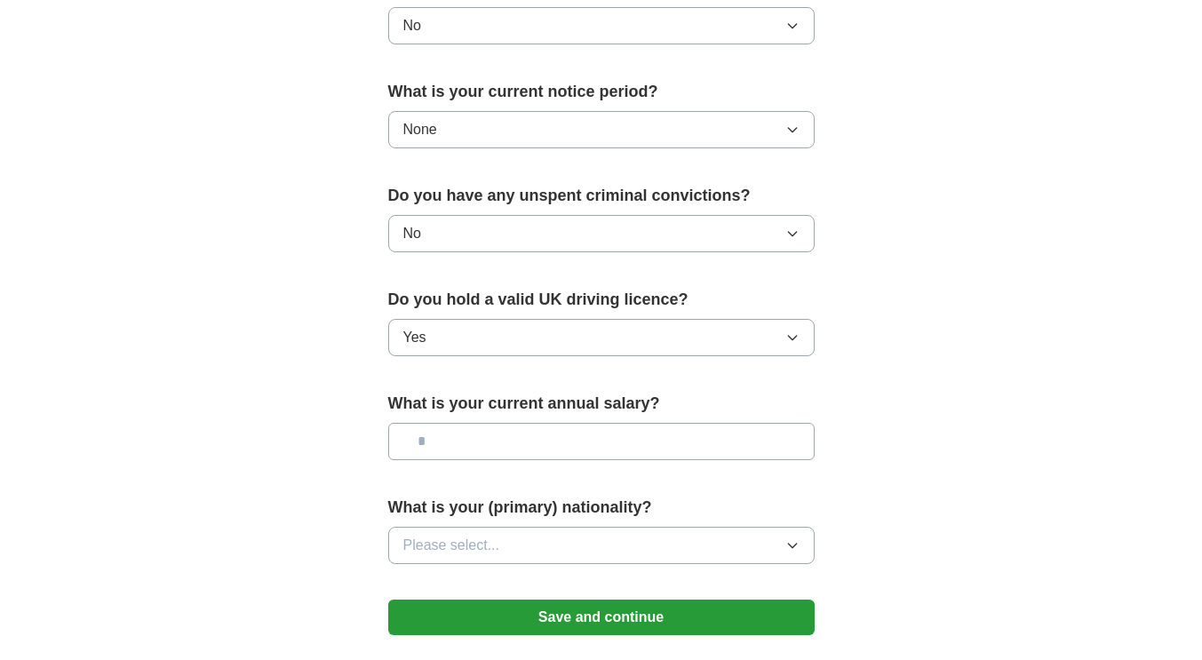
click at [482, 433] on input "text" at bounding box center [601, 441] width 427 height 37
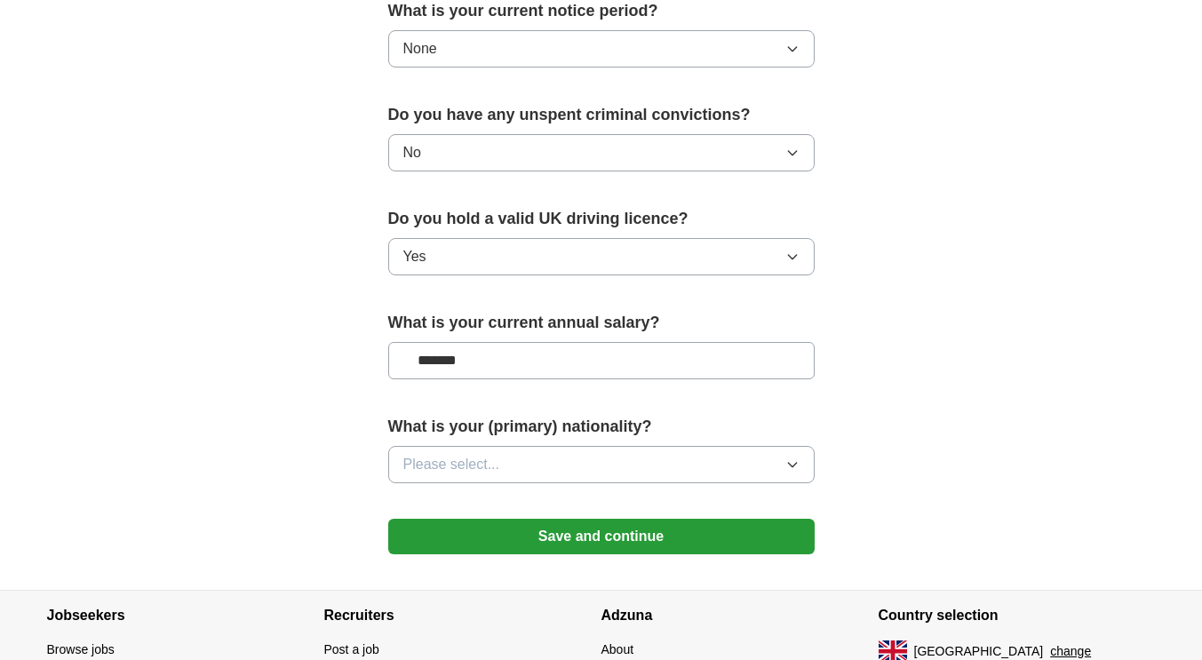
scroll to position [1155, 0]
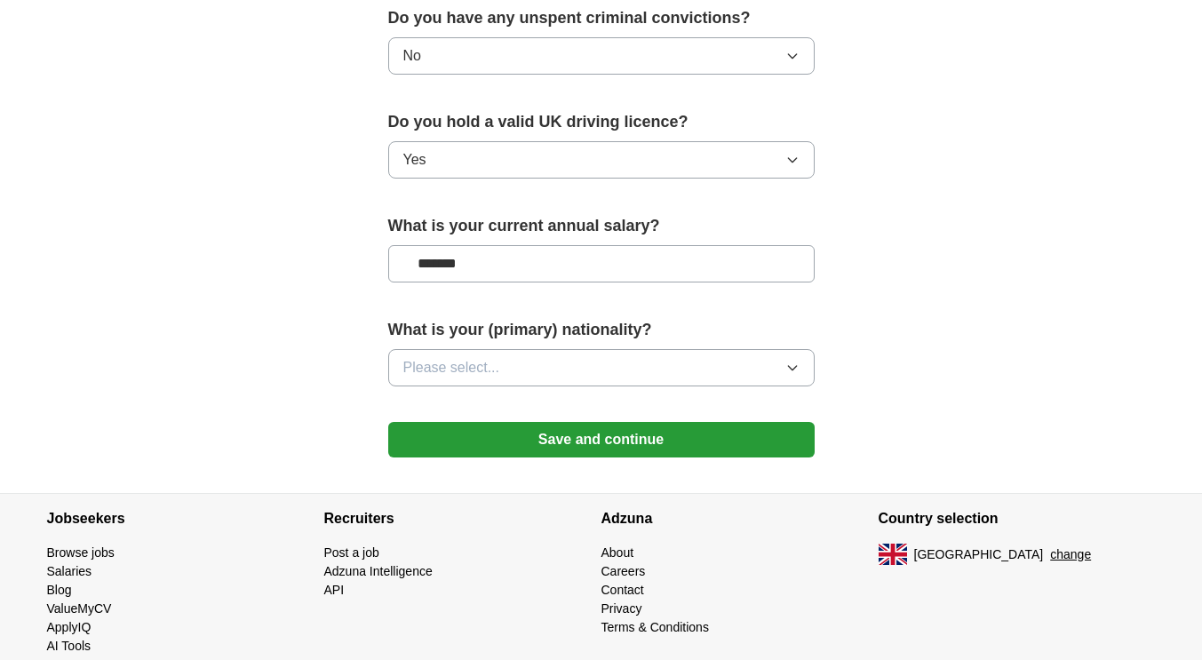
type input "*******"
click at [536, 360] on button "Please select..." at bounding box center [601, 367] width 427 height 37
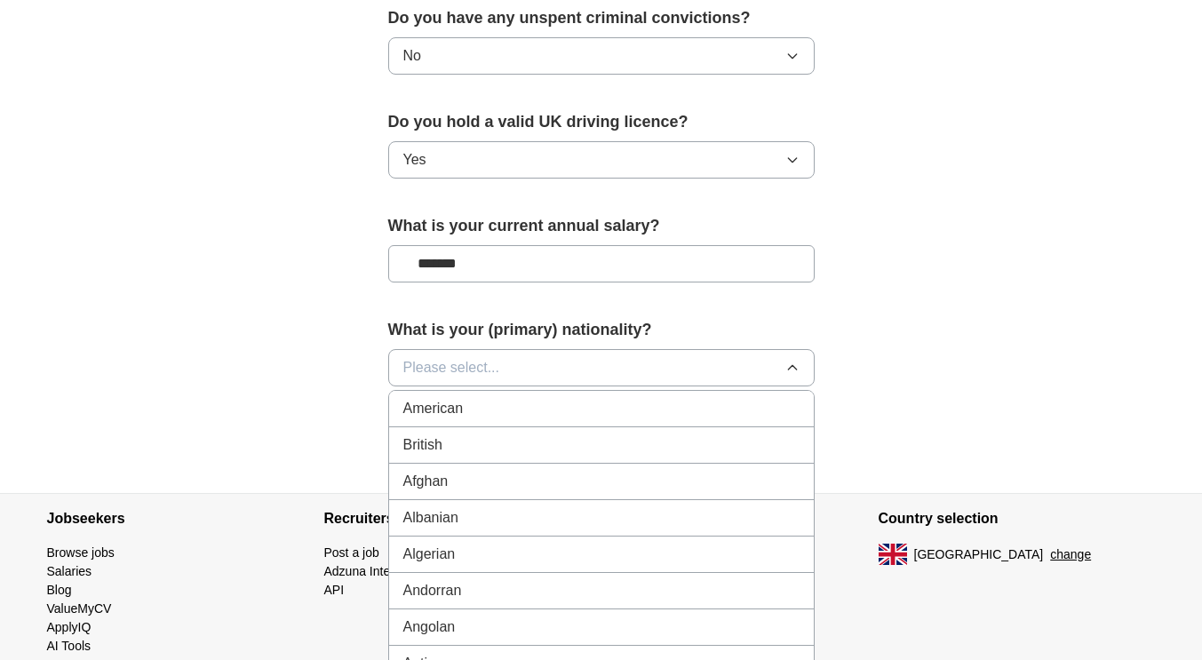
click at [460, 444] on div "British" at bounding box center [601, 445] width 396 height 21
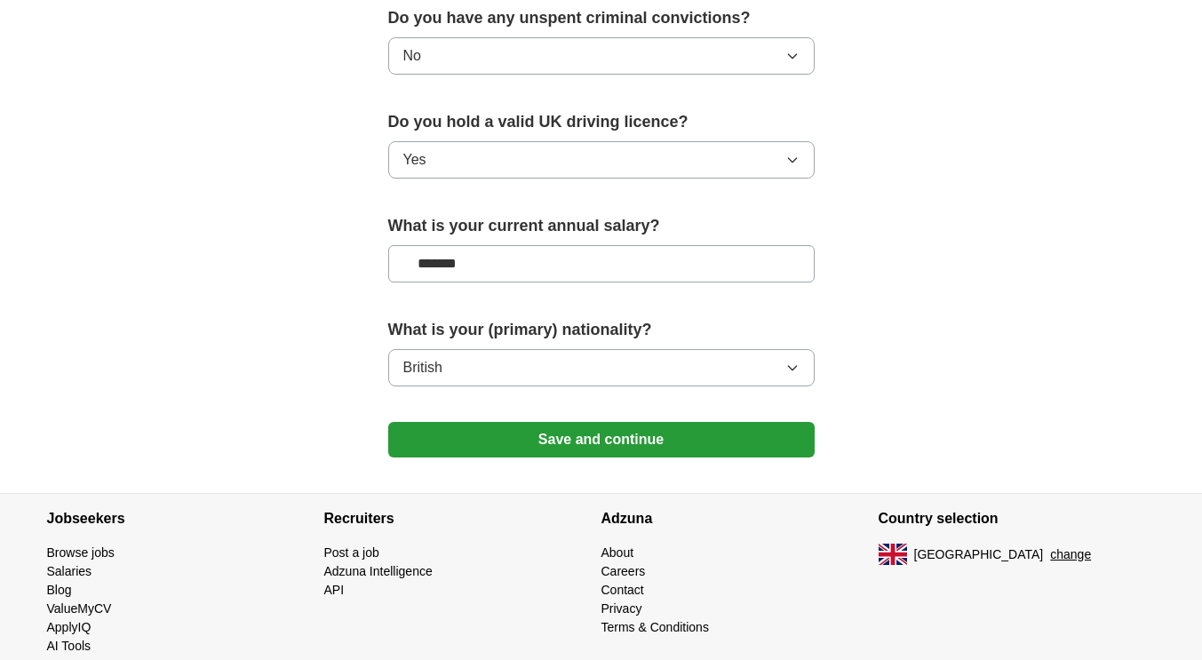
click at [641, 442] on button "Save and continue" at bounding box center [601, 440] width 427 height 36
